Goal: Navigation & Orientation: Find specific page/section

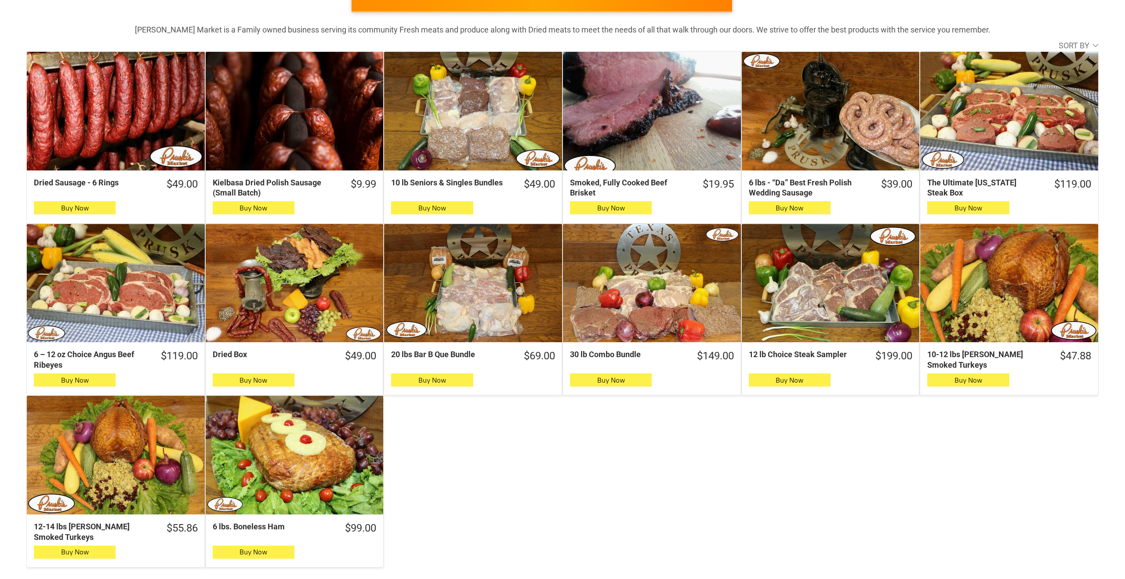
scroll to position [158, 0]
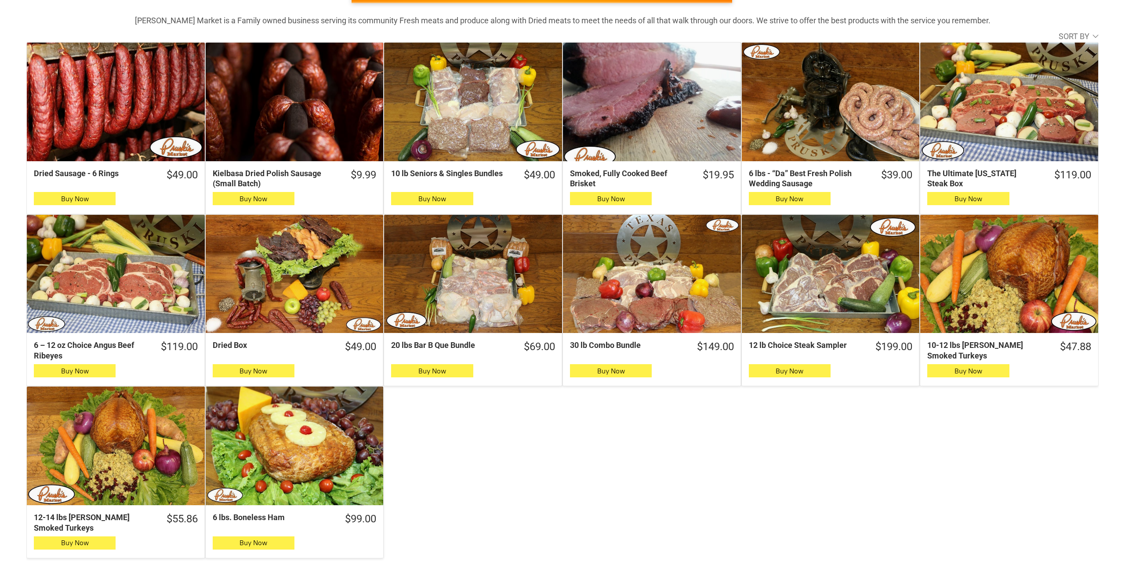
drag, startPoint x: 87, startPoint y: 114, endPoint x: 162, endPoint y: 135, distance: 77.5
click at [87, 114] on div "Dried Sausage - 6 Rings" at bounding box center [116, 102] width 178 height 119
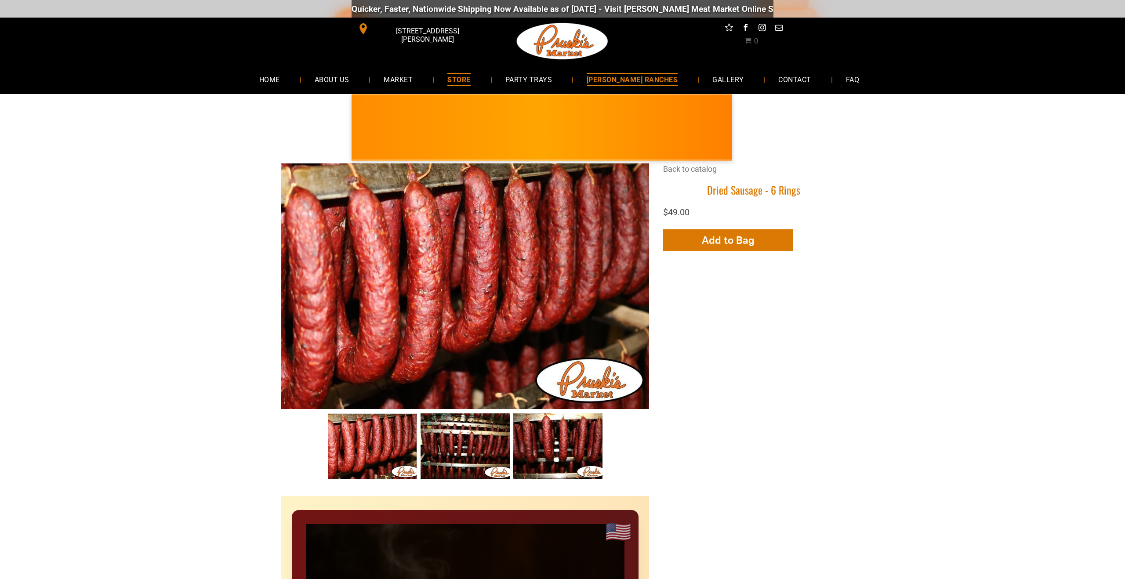
click at [635, 80] on span "[PERSON_NAME] RANCHES" at bounding box center [631, 79] width 91 height 13
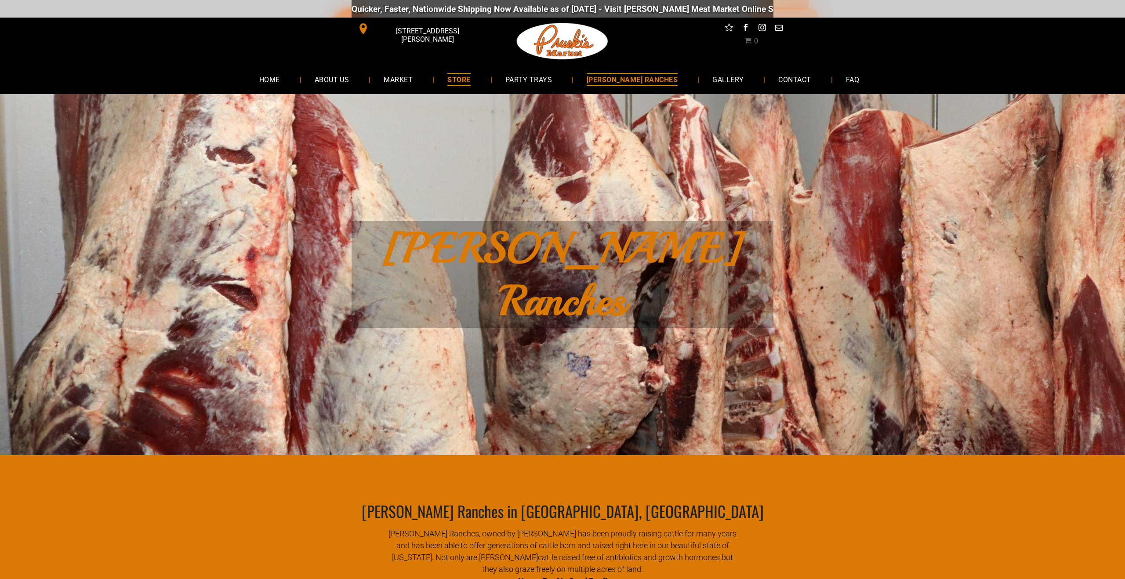
click at [470, 78] on span "STORE" at bounding box center [458, 79] width 23 height 13
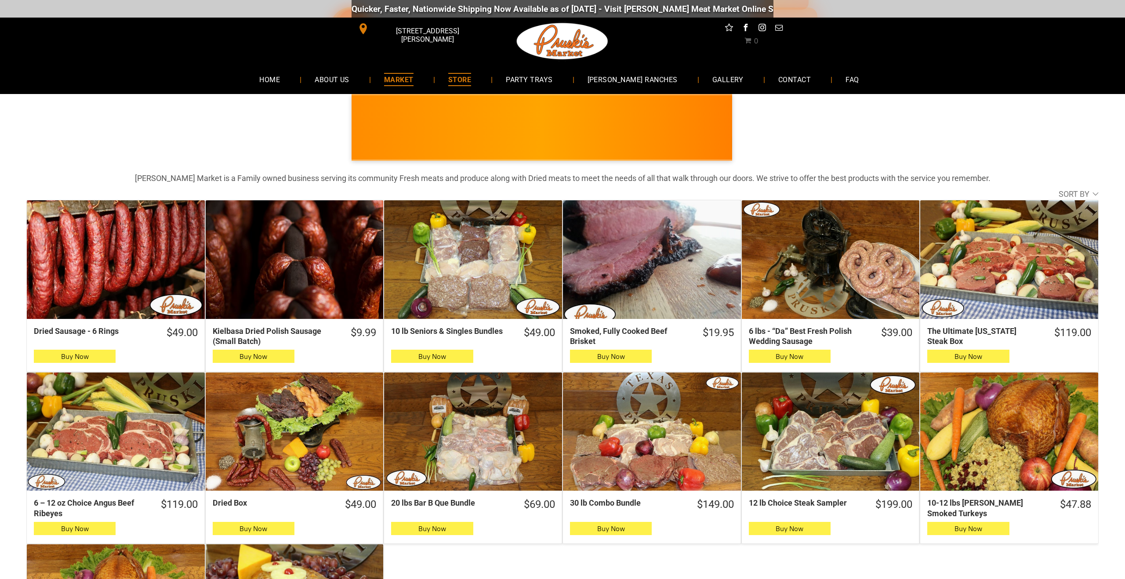
click at [413, 80] on span "MARKET" at bounding box center [398, 79] width 29 height 13
